Goal: Task Accomplishment & Management: Manage account settings

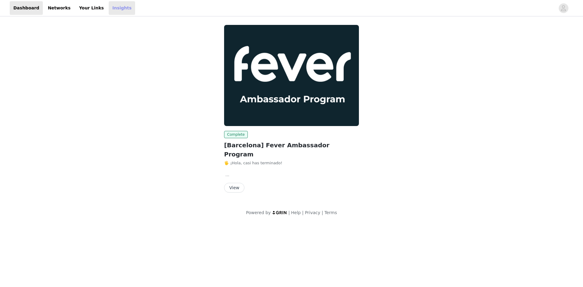
click at [109, 6] on link "Insights" at bounding box center [122, 8] width 26 height 14
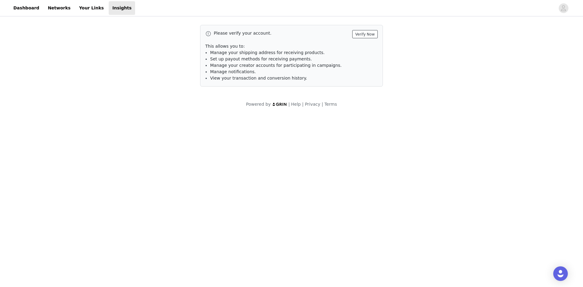
click at [367, 35] on button "Verify Now" at bounding box center [364, 34] width 25 height 8
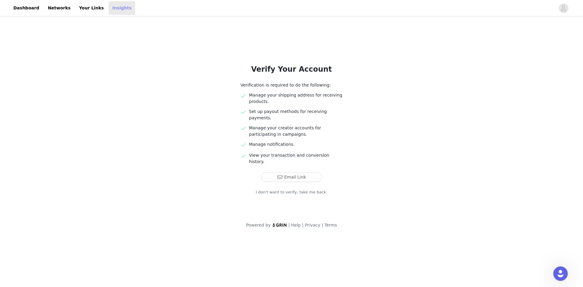
click at [109, 8] on link "Insights" at bounding box center [122, 8] width 26 height 14
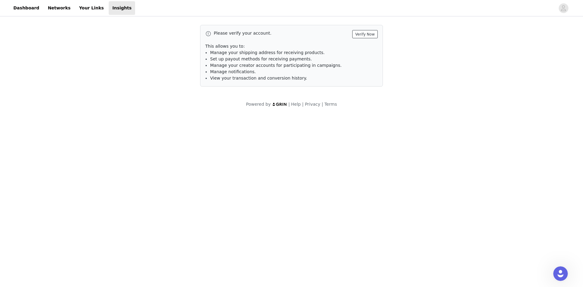
click at [368, 32] on button "Verify Now" at bounding box center [364, 34] width 25 height 8
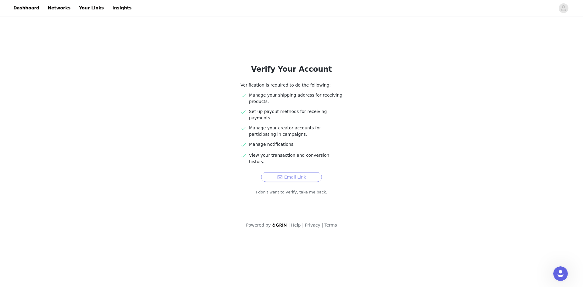
click at [295, 172] on button "Email Link" at bounding box center [291, 177] width 61 height 10
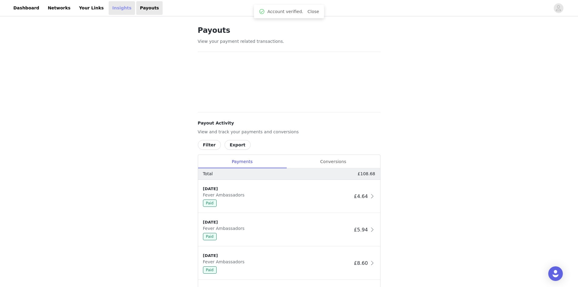
click at [109, 6] on link "Insights" at bounding box center [122, 8] width 26 height 14
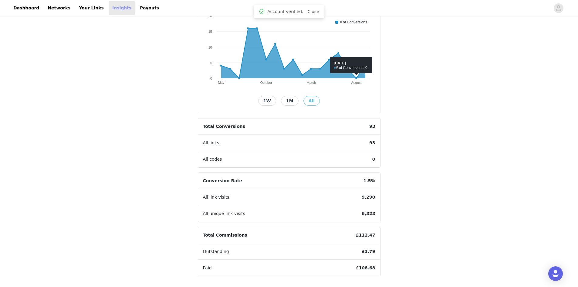
scroll to position [96, 0]
